Goal: Find specific page/section: Find specific page/section

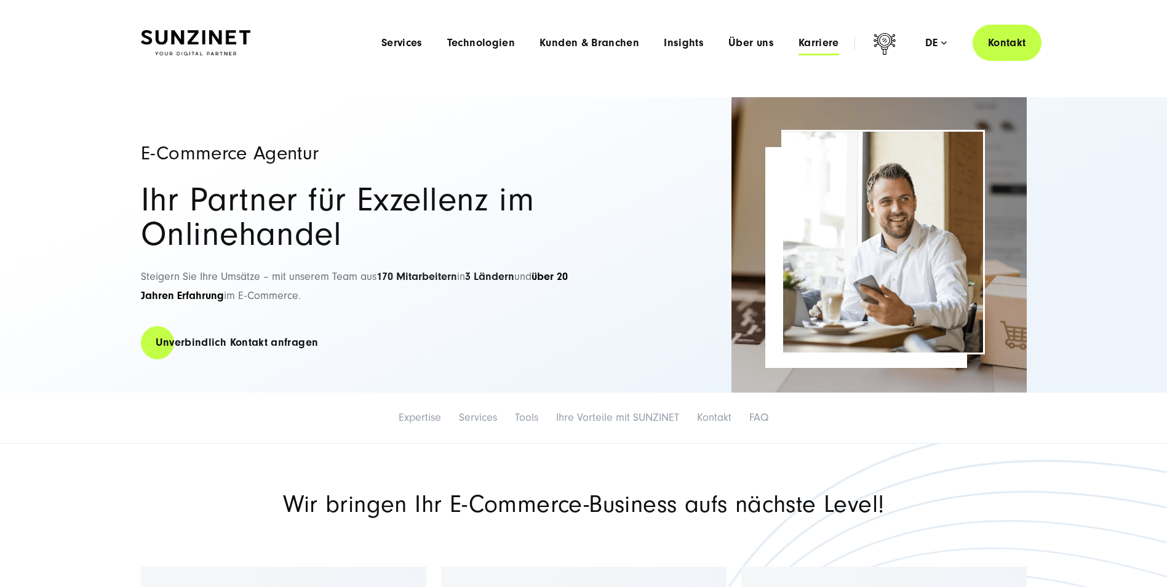
click at [818, 39] on span "Karriere" at bounding box center [818, 43] width 41 height 12
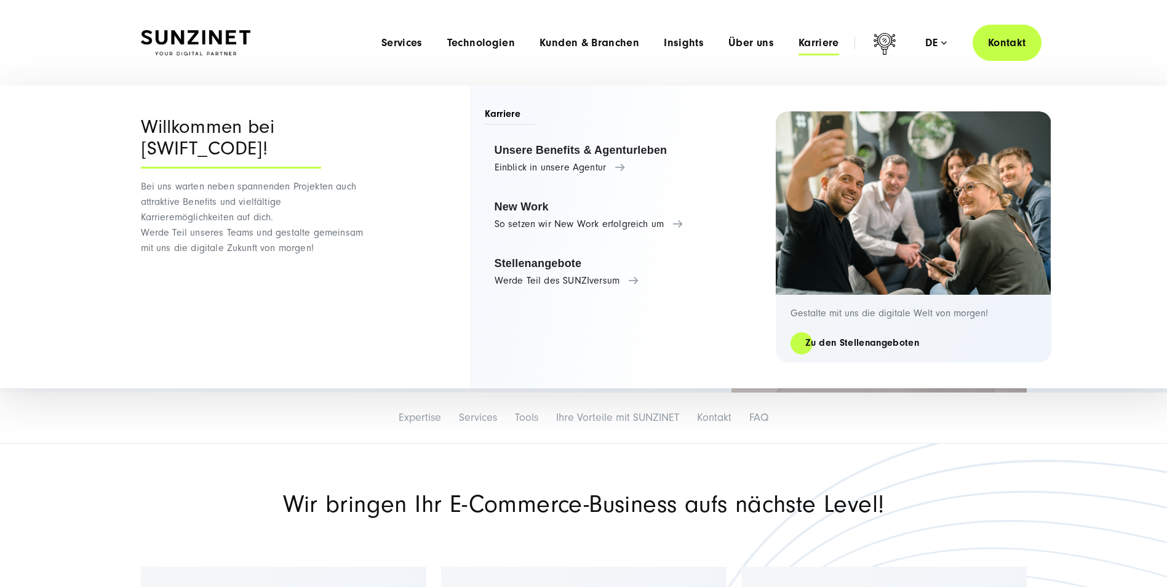
click at [812, 47] on span "Karriere" at bounding box center [818, 43] width 41 height 12
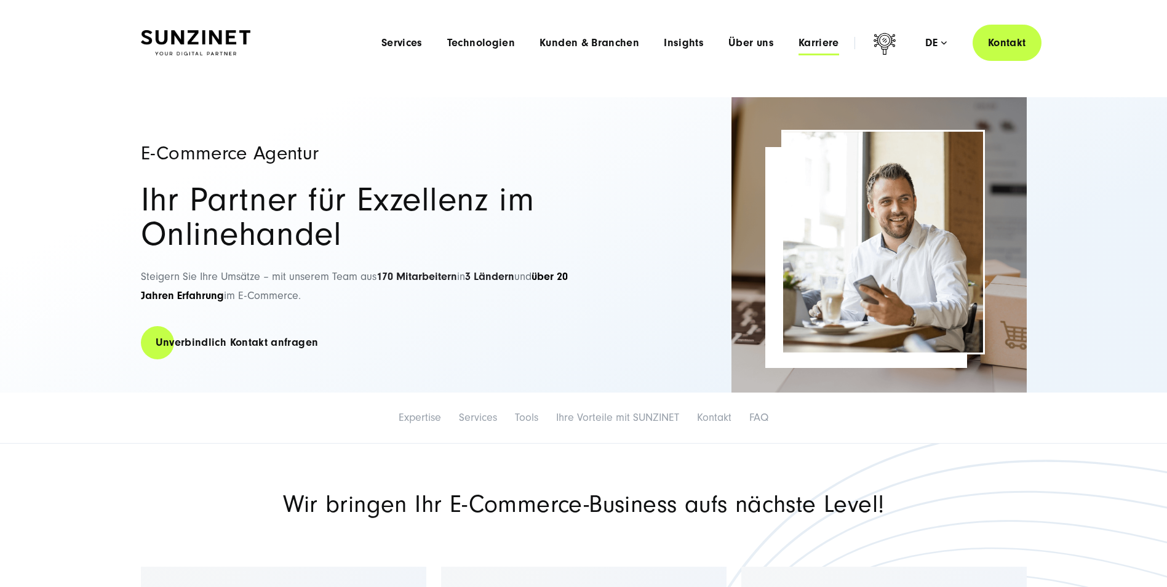
click at [812, 47] on span "Karriere" at bounding box center [818, 43] width 41 height 12
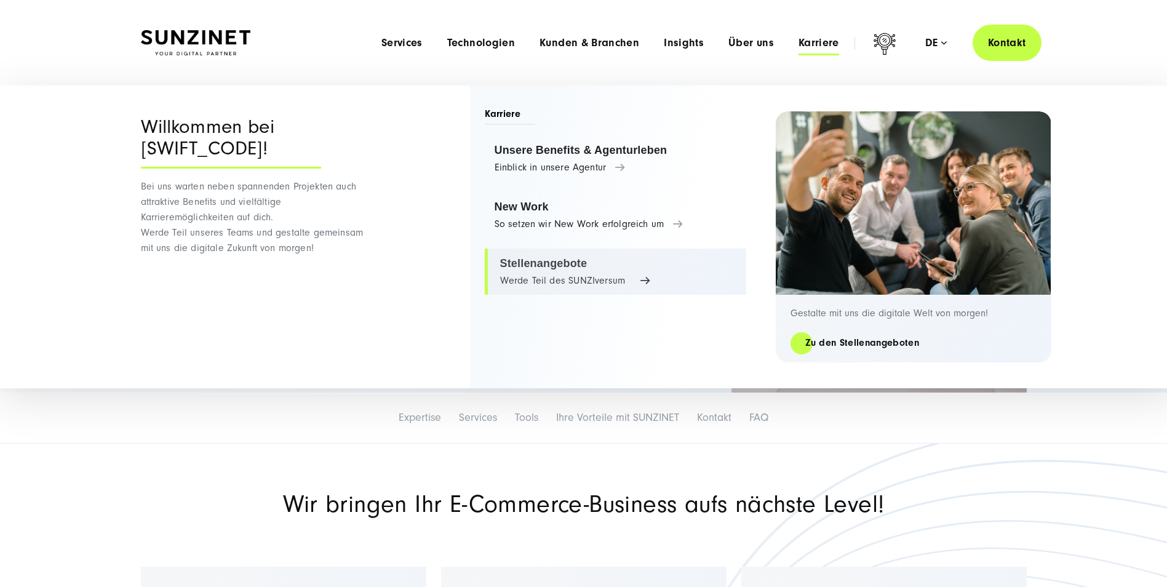
click at [557, 276] on link "Stellenangebote Werde Teil des SUNZIversum" at bounding box center [615, 272] width 261 height 47
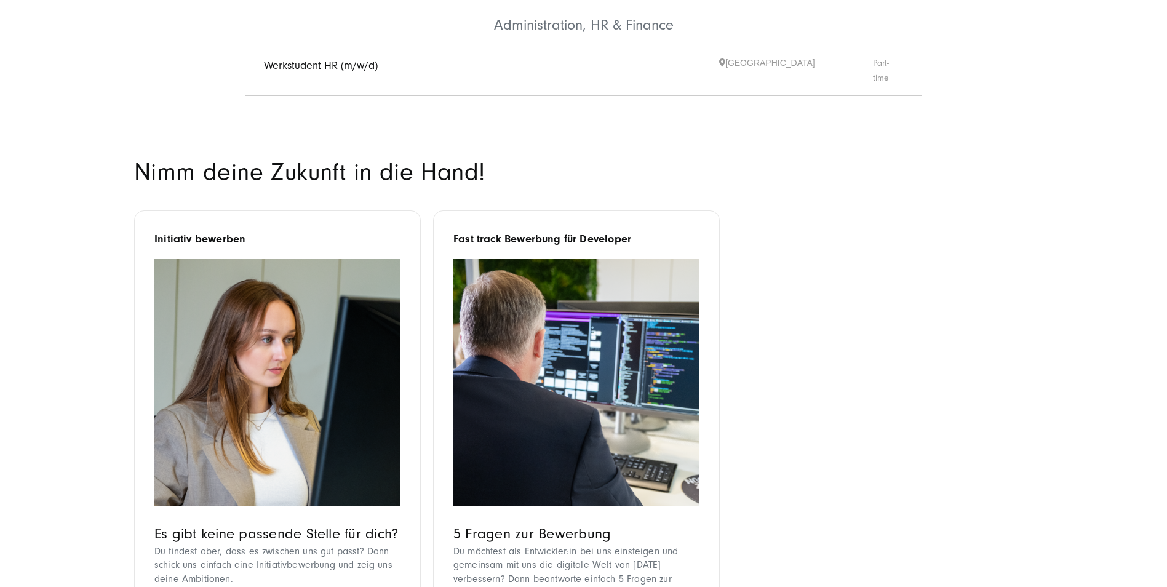
scroll to position [1046, 0]
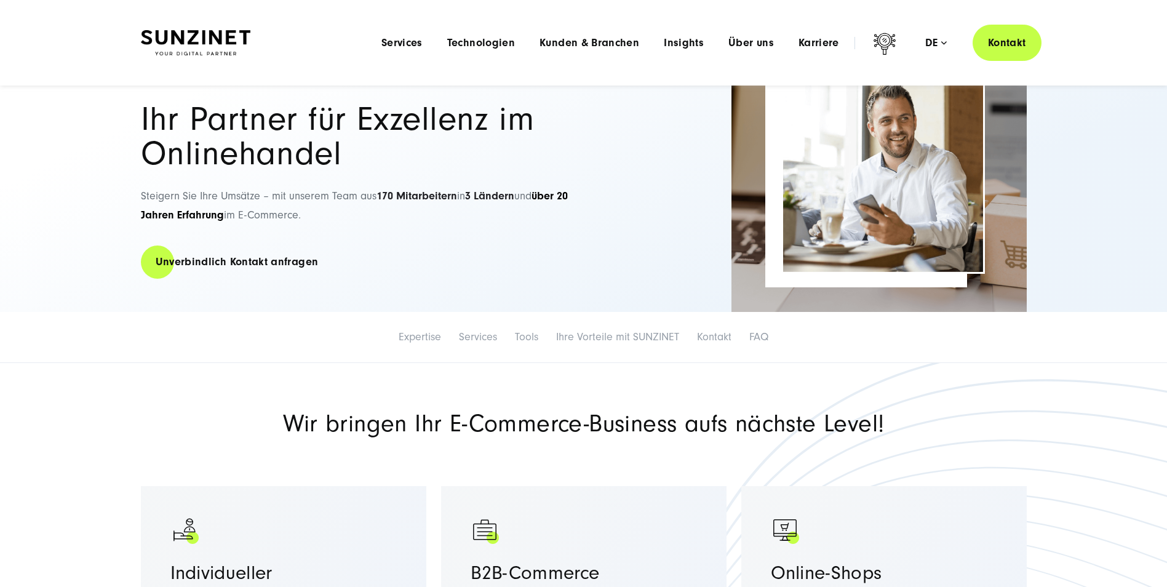
scroll to position [62, 0]
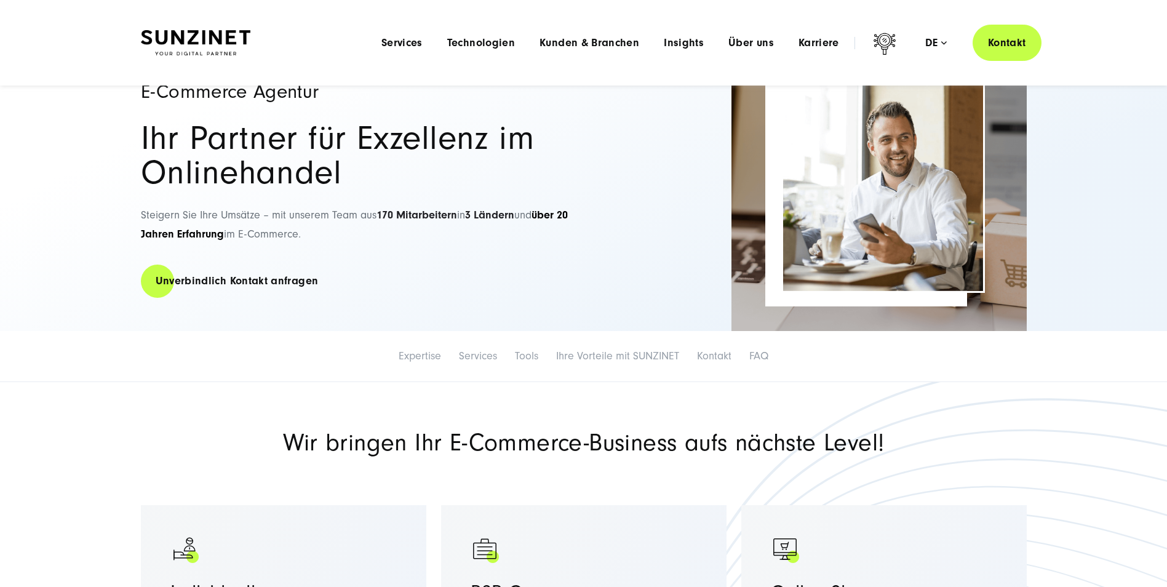
click at [827, 50] on div "Menu Services Menu Full Service Digitalagentur Wir lösen komplexe Herausforderu…" at bounding box center [705, 43] width 672 height 36
click at [826, 42] on span "Karriere" at bounding box center [818, 43] width 41 height 12
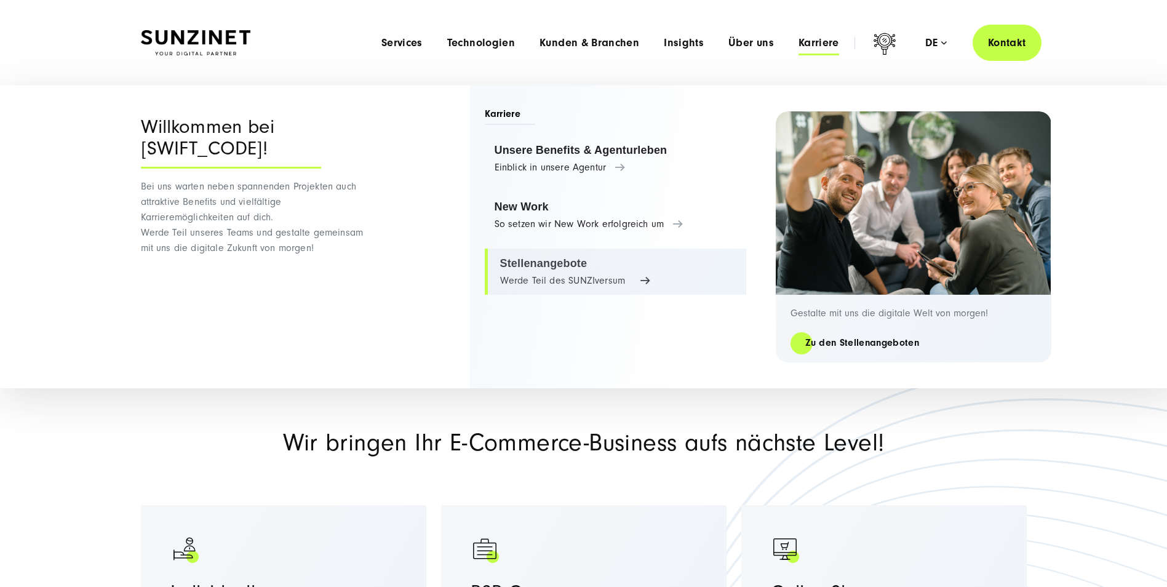
click at [595, 270] on link "Stellenangebote Werde Teil des SUNZIversum" at bounding box center [615, 272] width 261 height 47
